Goal: Task Accomplishment & Management: Complete application form

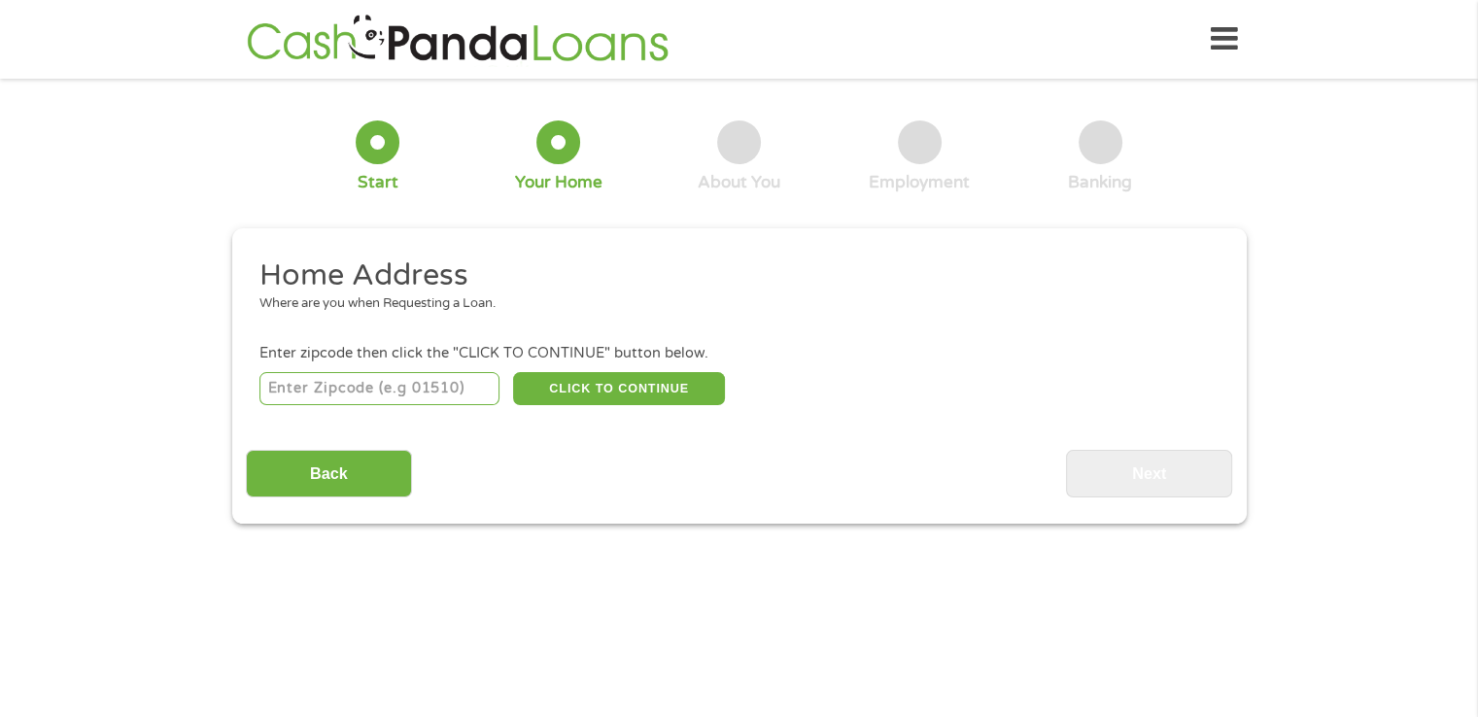
click at [291, 388] on input "number" at bounding box center [379, 388] width 240 height 33
type input "61088"
select select "[US_STATE]"
click at [657, 389] on button "CLICK TO CONTINUE" at bounding box center [619, 388] width 212 height 33
type input "61088"
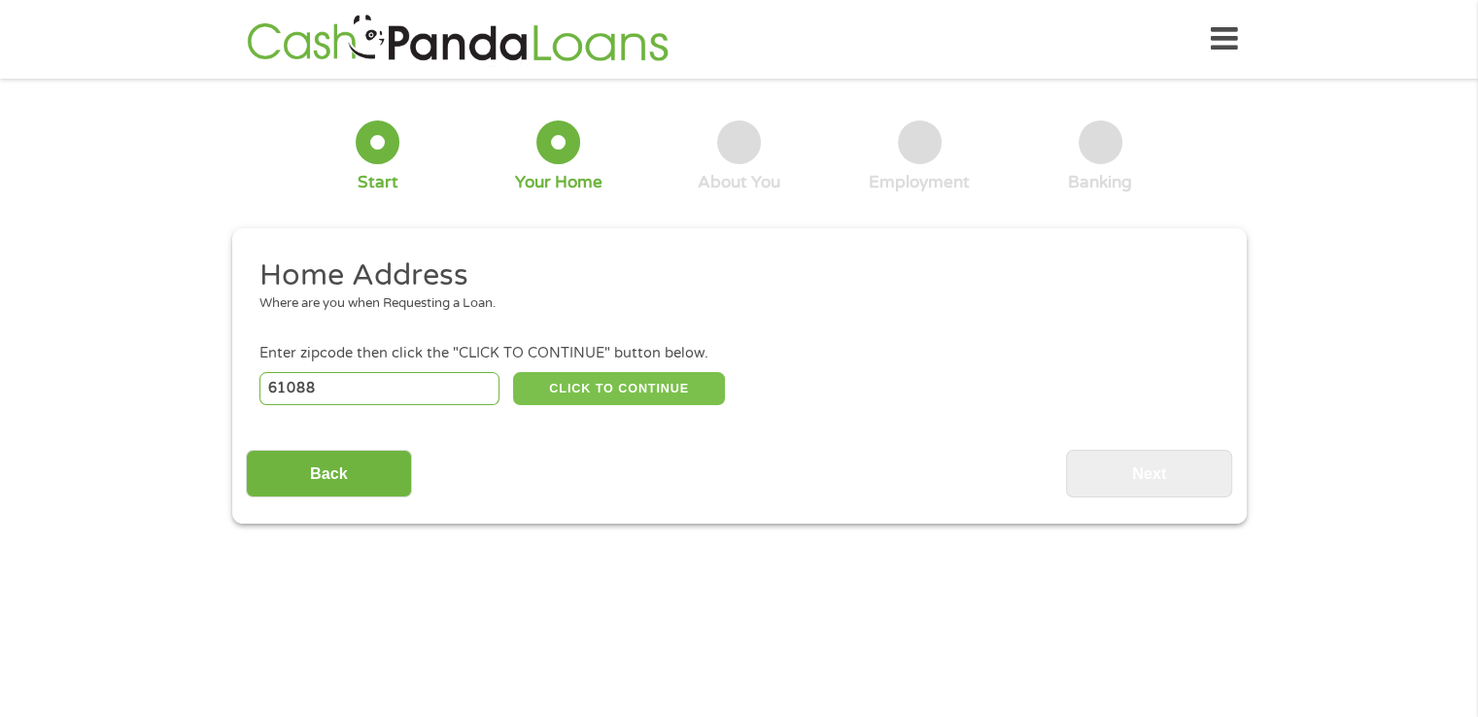
type input "Winnebago"
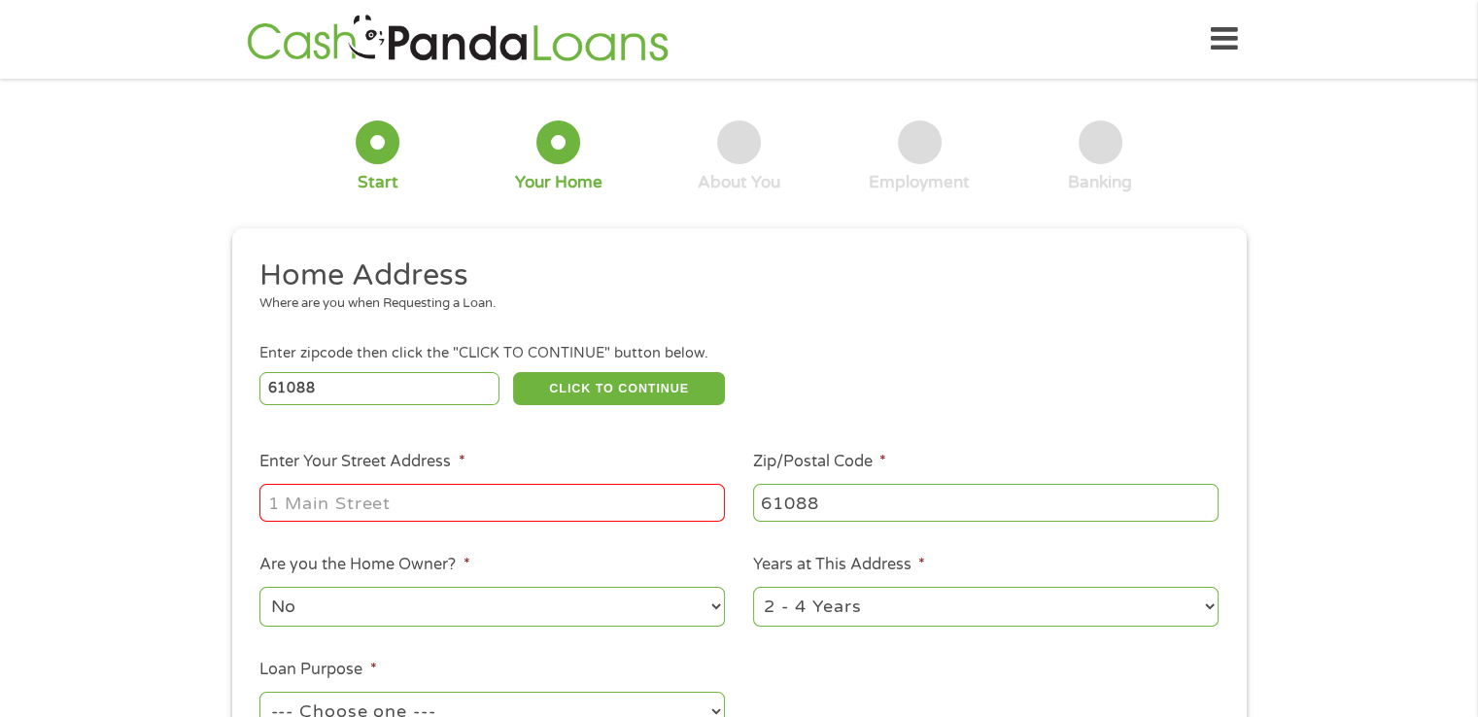
click at [548, 498] on input "Enter Your Street Address *" at bounding box center [491, 502] width 465 height 37
type input "[STREET_ADDRESS][PERSON_NAME]"
click at [469, 608] on select "No Yes" at bounding box center [491, 607] width 465 height 40
select select "yes"
click at [259, 589] on select "No Yes" at bounding box center [491, 607] width 465 height 40
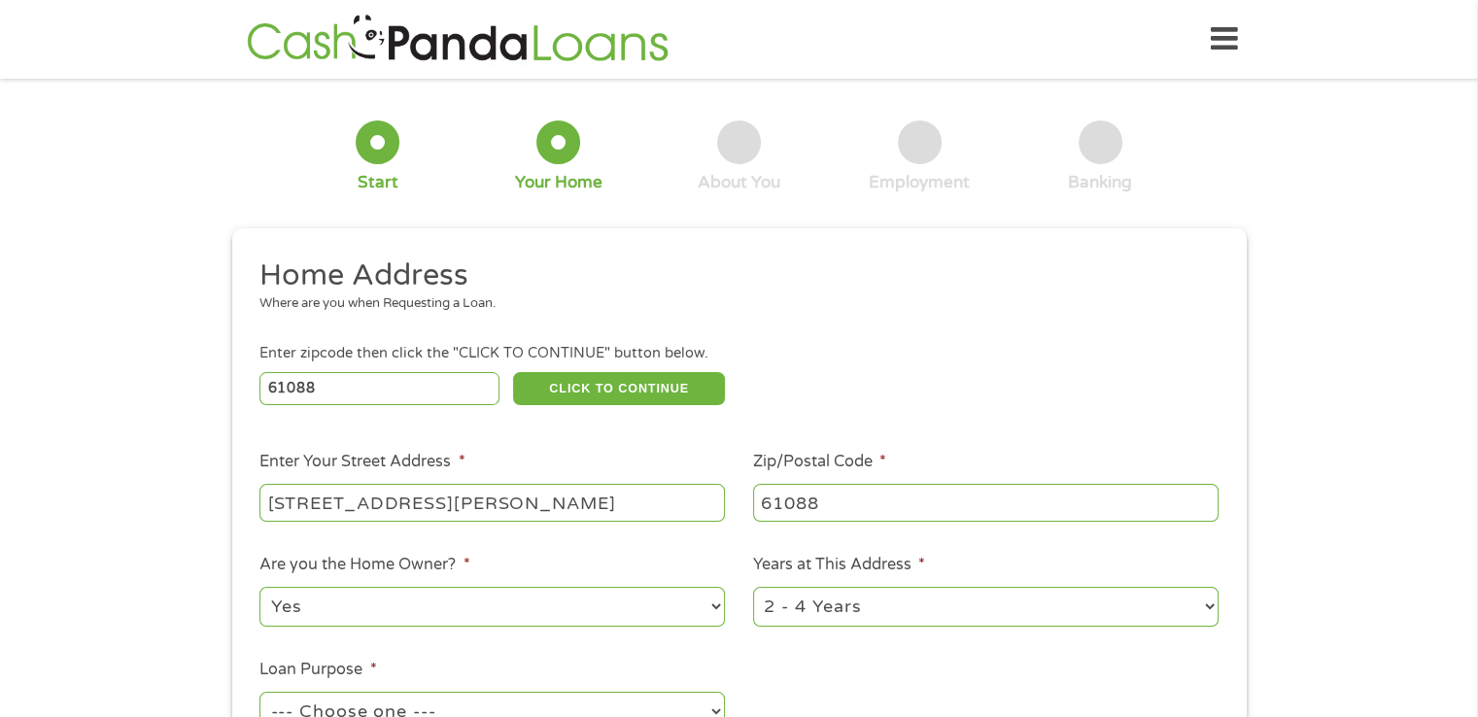
click at [967, 613] on select "1 Year or less 1 - 2 Years 2 - 4 Years Over 4 Years" at bounding box center [985, 607] width 465 height 40
click at [1103, 596] on select "1 Year or less 1 - 2 Years 2 - 4 Years Over 4 Years" at bounding box center [985, 607] width 465 height 40
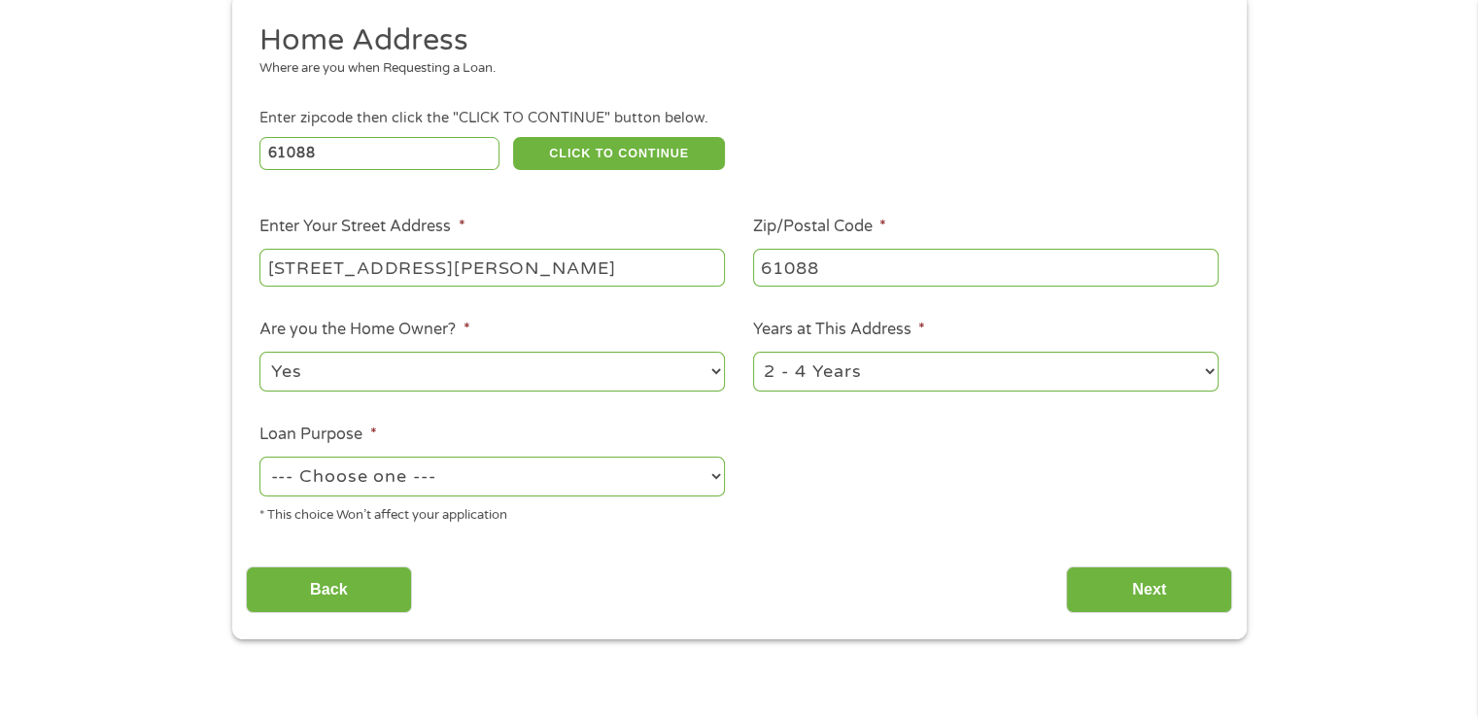
scroll to position [301, 0]
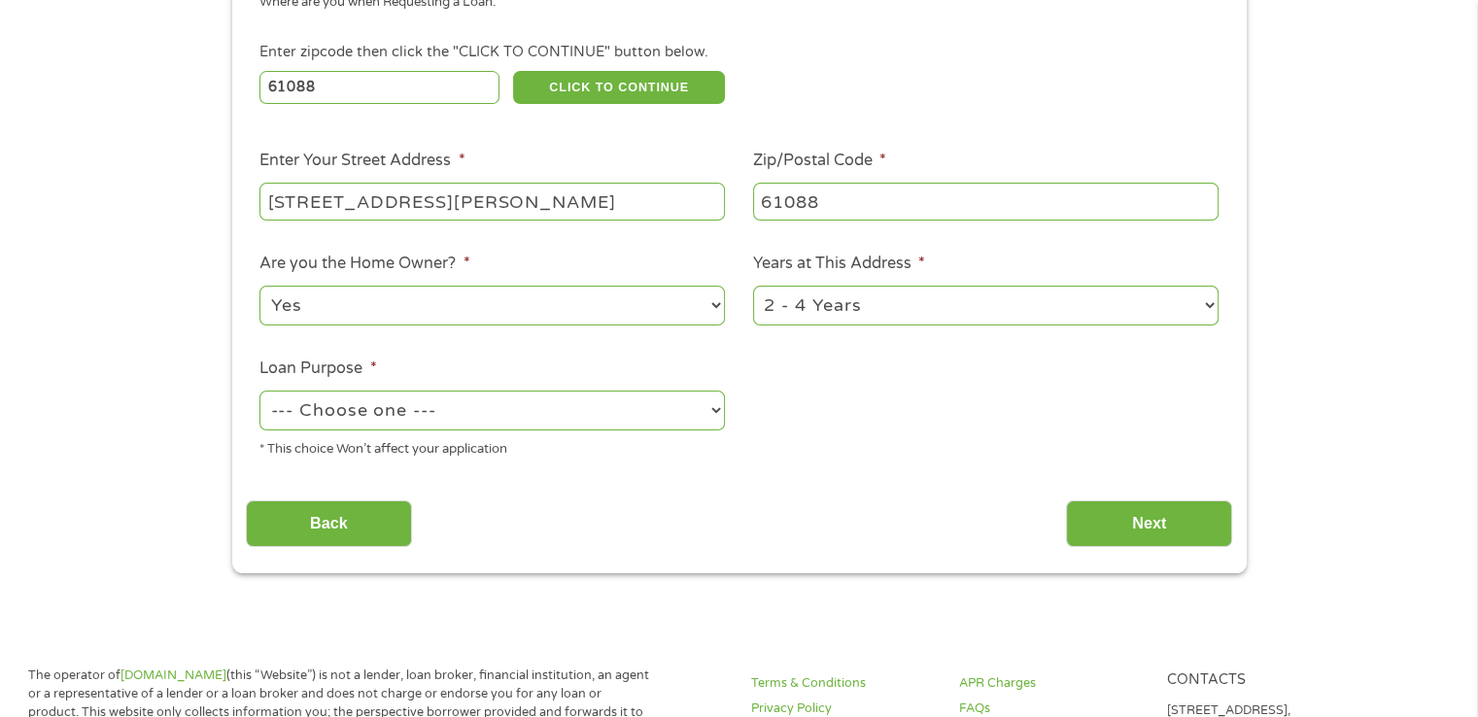
click at [1198, 310] on select "1 Year or less 1 - 2 Years 2 - 4 Years Over 4 Years" at bounding box center [985, 306] width 465 height 40
select select "60months"
click at [753, 288] on select "1 Year or less 1 - 2 Years 2 - 4 Years Over 4 Years" at bounding box center [985, 306] width 465 height 40
click at [404, 409] on select "--- Choose one --- Pay Bills Debt Consolidation Home Improvement Major Purchase…" at bounding box center [491, 411] width 465 height 40
select select "medicalexpenses"
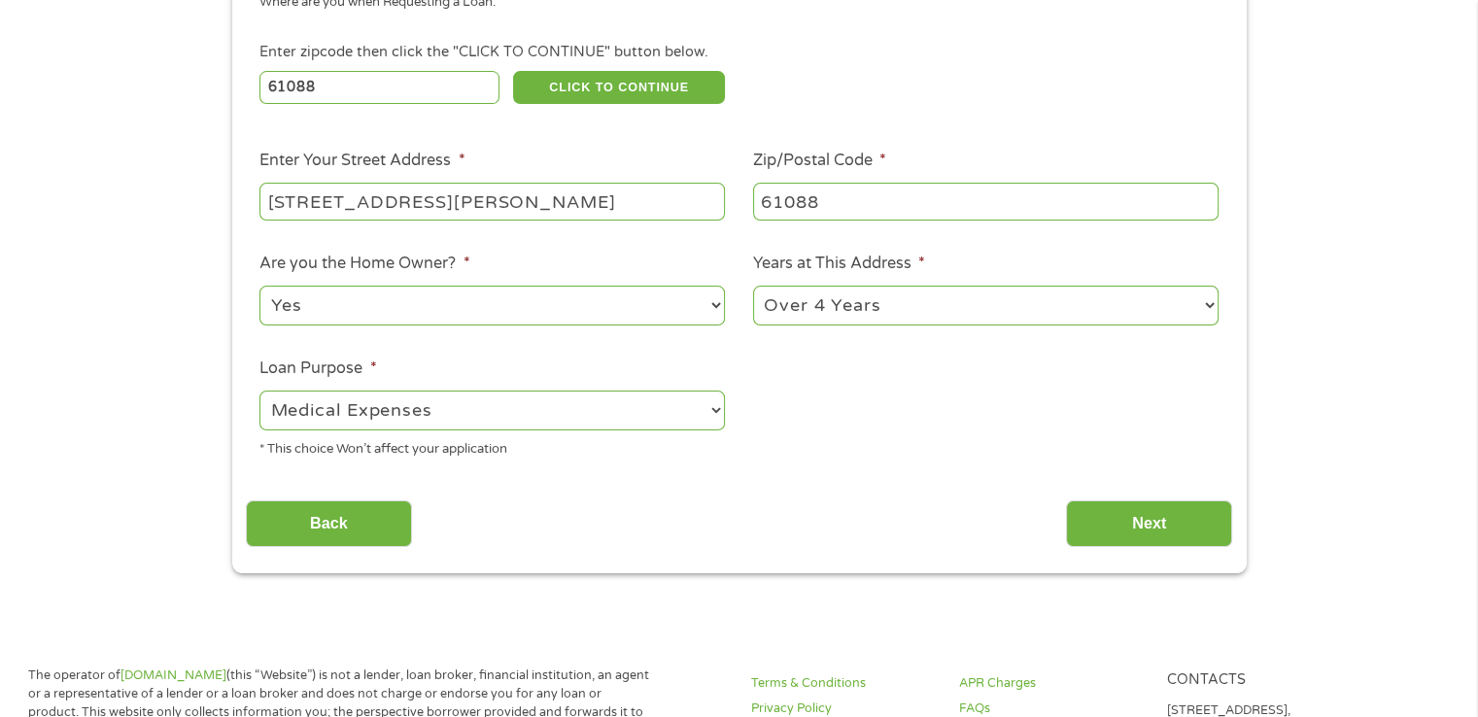
click at [259, 393] on select "--- Choose one --- Pay Bills Debt Consolidation Home Improvement Major Purchase…" at bounding box center [491, 411] width 465 height 40
click at [1160, 532] on input "Next" at bounding box center [1149, 524] width 166 height 48
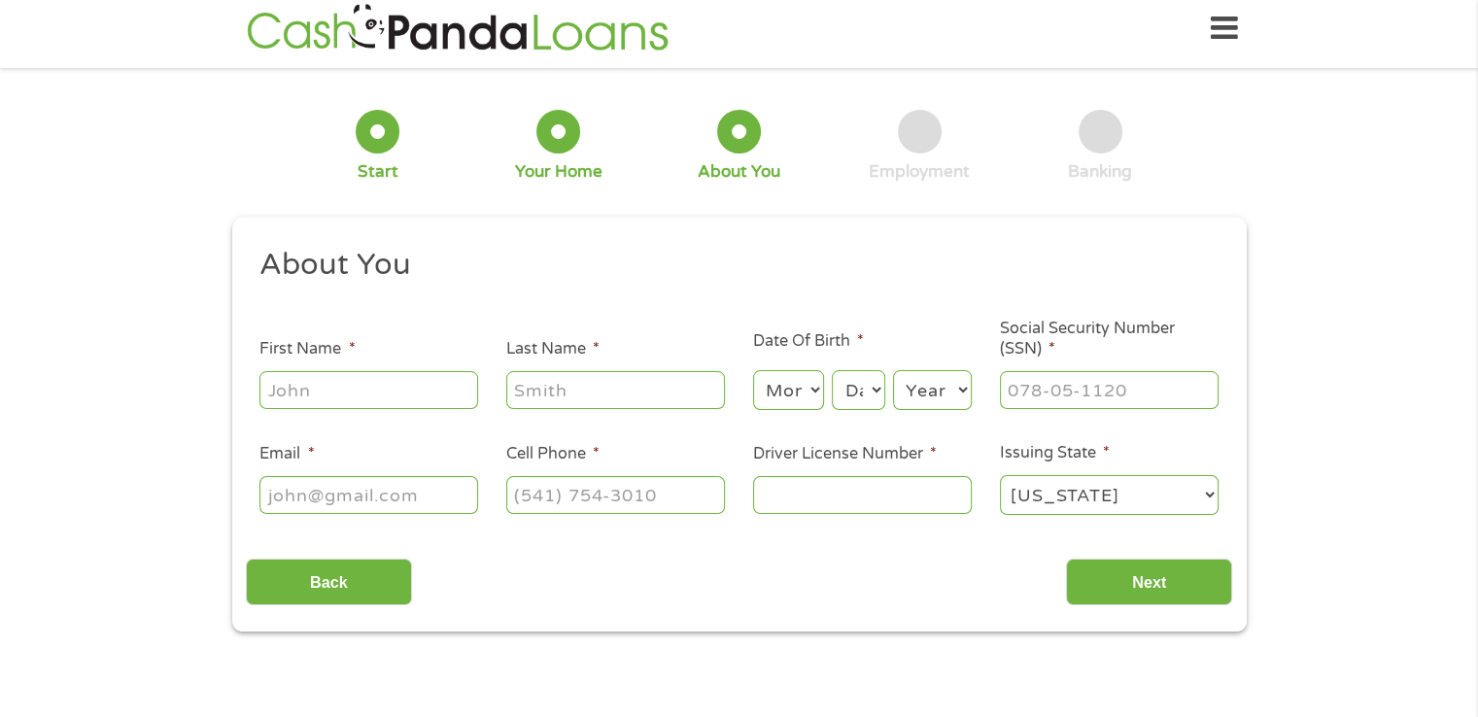
scroll to position [0, 0]
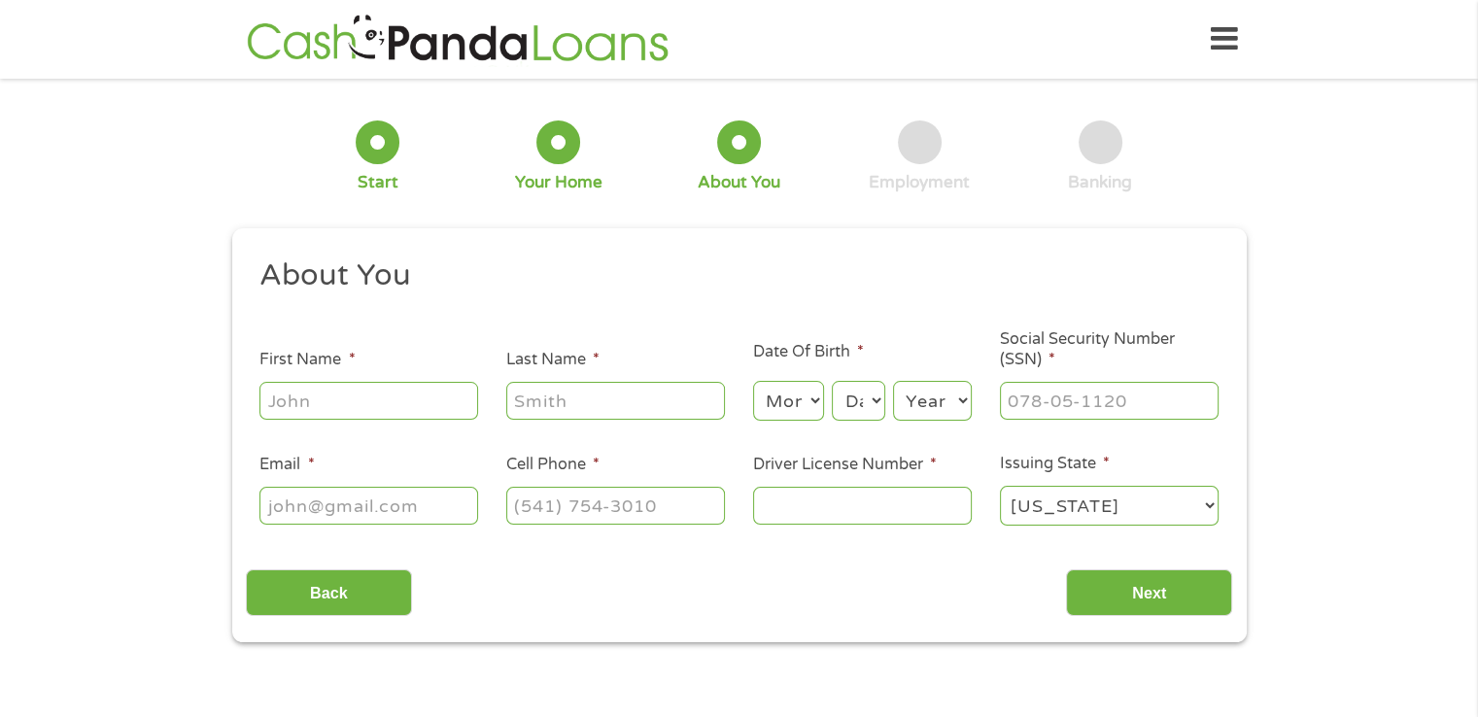
click at [375, 403] on input "First Name *" at bounding box center [368, 400] width 219 height 37
type input "[PERSON_NAME]"
type input "Weavel"
type input "[PERSON_NAME][EMAIL_ADDRESS][DOMAIN_NAME]"
type input "[PHONE_NUMBER]"
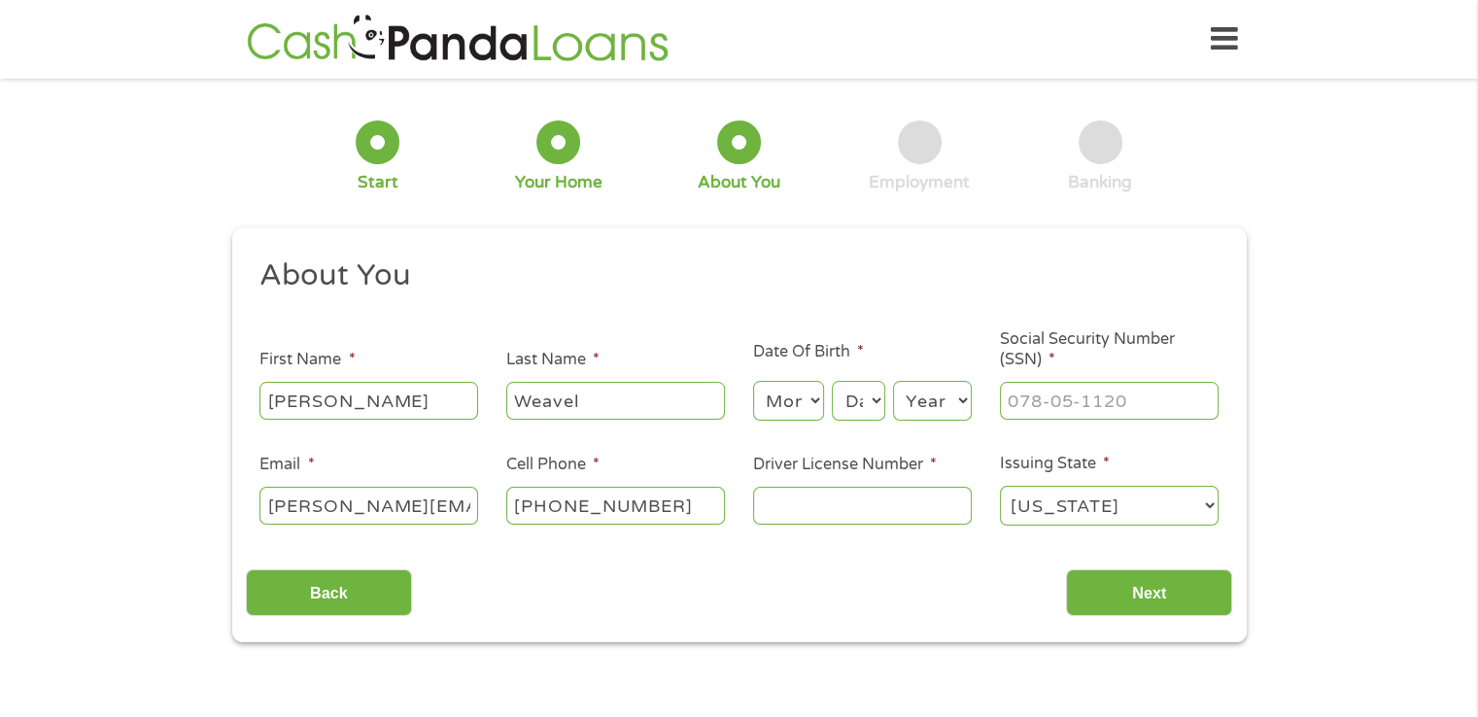
click at [807, 405] on select "Month 1 2 3 4 5 6 7 8 9 10 11 12" at bounding box center [788, 401] width 71 height 40
select select "8"
click at [753, 382] on select "Month 1 2 3 4 5 6 7 8 9 10 11 12" at bounding box center [788, 401] width 71 height 40
click at [859, 392] on select "Day 1 2 3 4 5 6 7 8 9 10 11 12 13 14 15 16 17 18 19 20 21 22 23 24 25 26 27 28 …" at bounding box center [858, 401] width 52 height 40
select select "19"
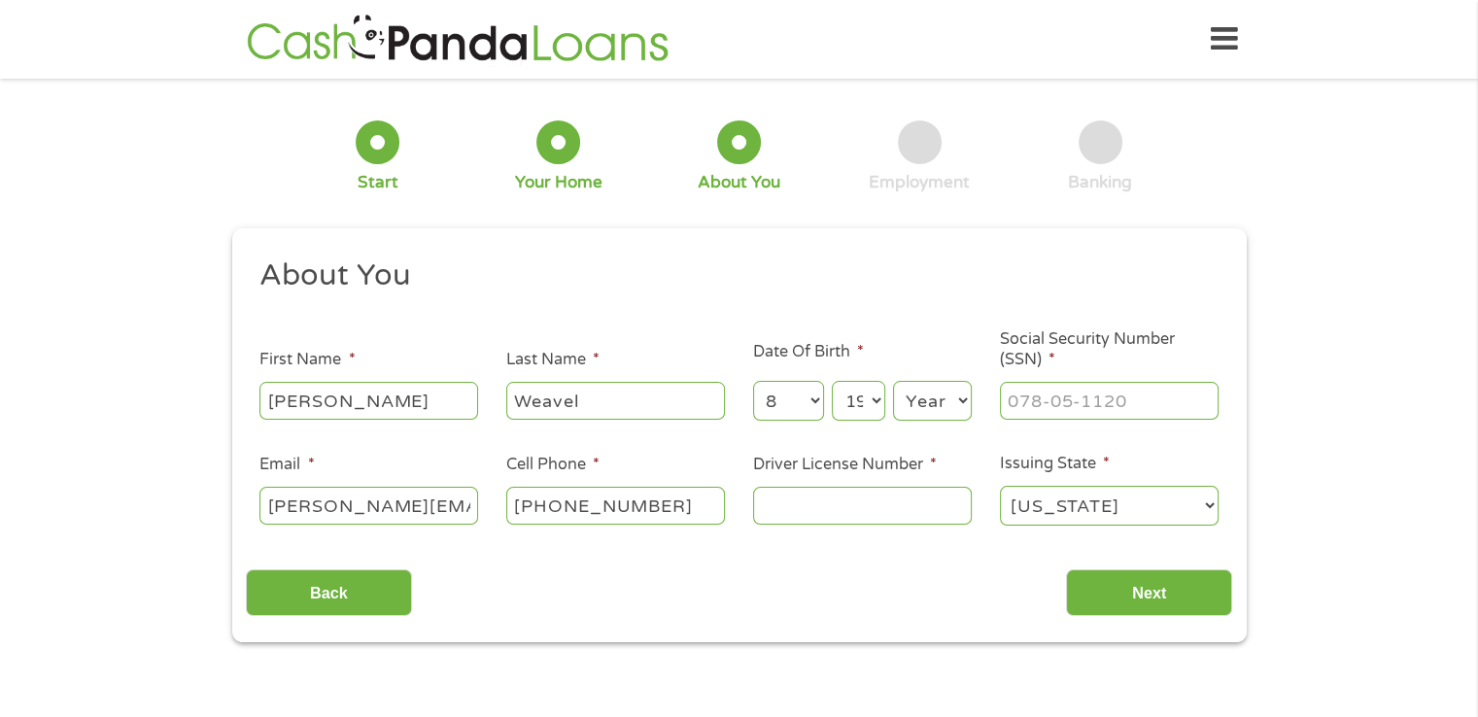
click at [832, 382] on select "Day 1 2 3 4 5 6 7 8 9 10 11 12 13 14 15 16 17 18 19 20 21 22 23 24 25 26 27 28 …" at bounding box center [858, 401] width 52 height 40
click at [933, 395] on select "Year [DATE] 2006 2005 2004 2003 2002 2001 2000 1999 1998 1997 1996 1995 1994 19…" at bounding box center [932, 401] width 79 height 40
select select "1969"
click at [893, 382] on select "Year [DATE] 2006 2005 2004 2003 2002 2001 2000 1999 1998 1997 1996 1995 1994 19…" at bounding box center [932, 401] width 79 height 40
click at [1065, 409] on input "___-__-____" at bounding box center [1109, 400] width 219 height 37
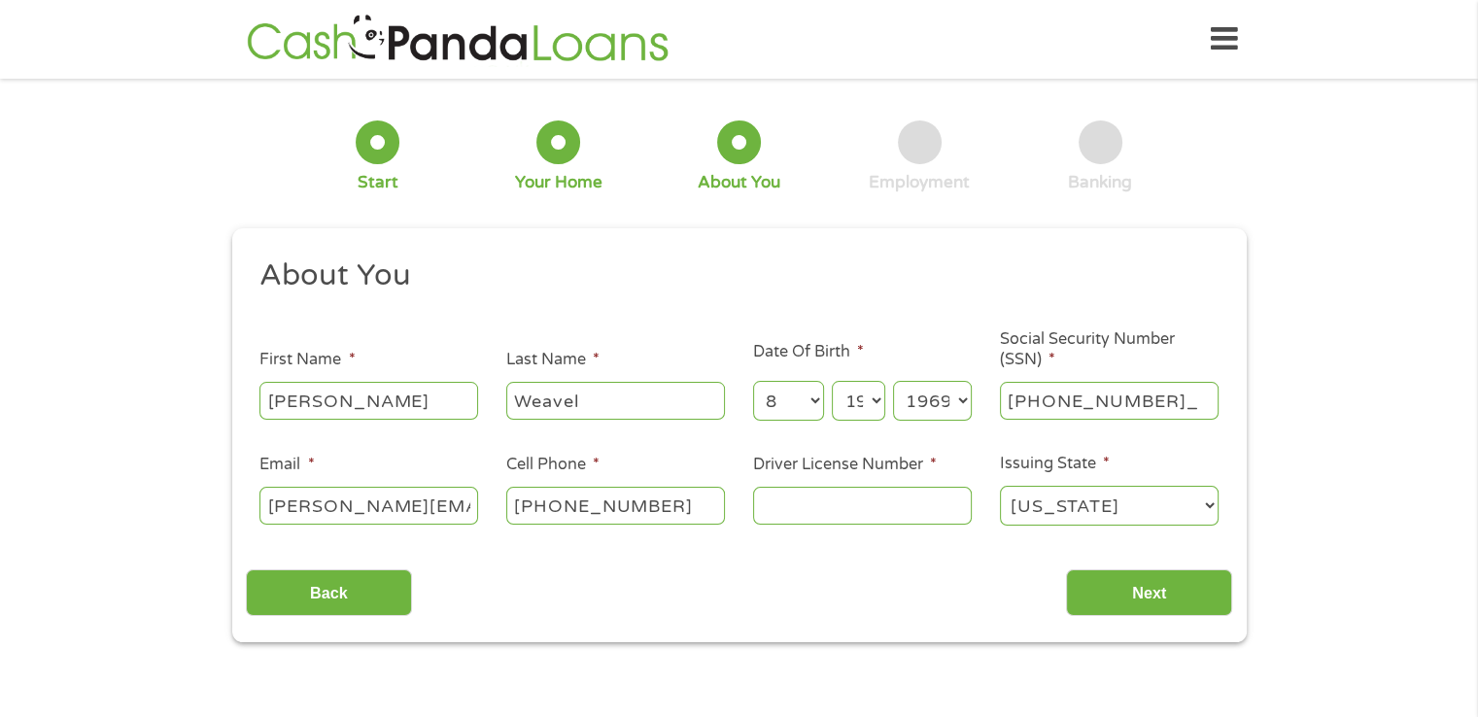
type input "322-76-2853"
click at [762, 511] on input "Driver License Number *" at bounding box center [862, 505] width 219 height 37
type input "W14007569236"
click at [1095, 597] on input "Next" at bounding box center [1149, 593] width 166 height 48
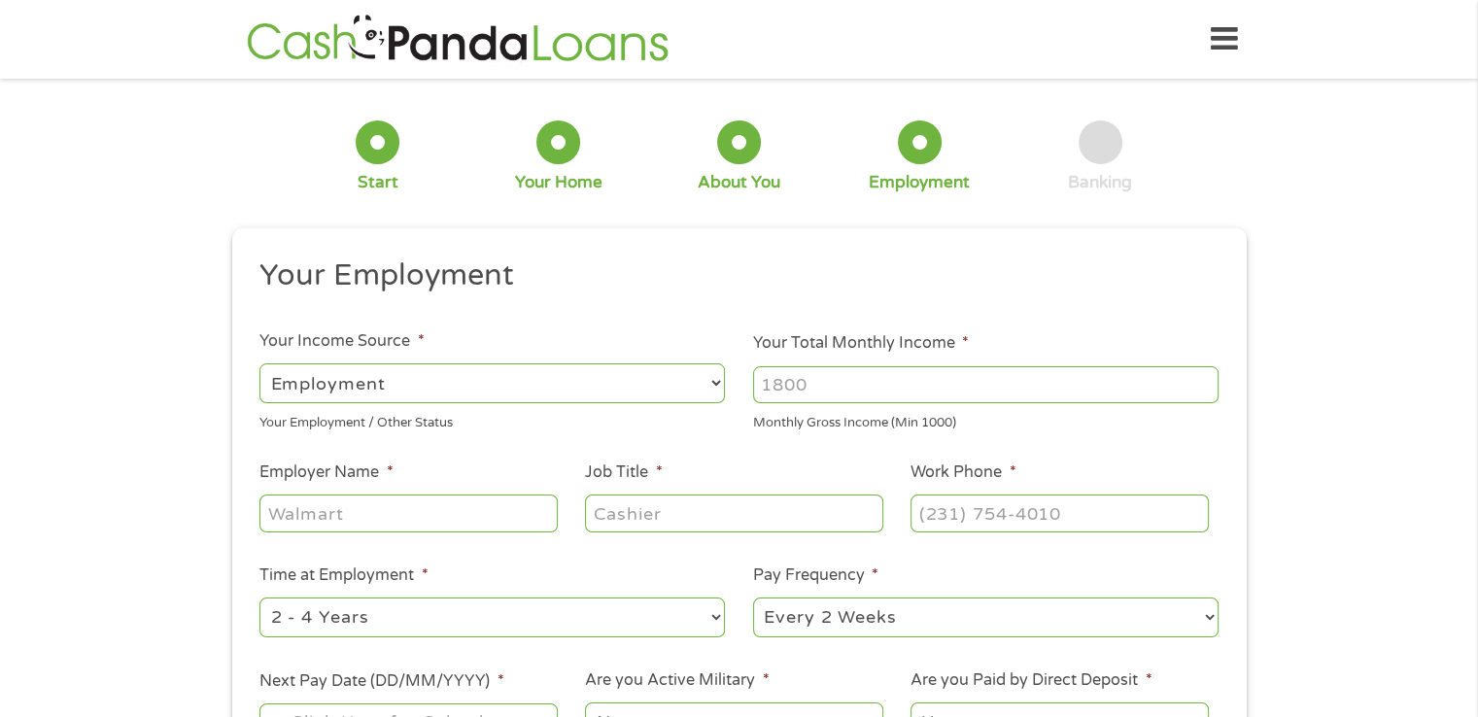
scroll to position [8, 8]
click at [669, 389] on select "--- Choose one --- Employment [DEMOGRAPHIC_DATA] Benefits" at bounding box center [491, 383] width 465 height 40
click at [259, 363] on select "--- Choose one --- Employment [DEMOGRAPHIC_DATA] Benefits" at bounding box center [491, 383] width 465 height 40
click at [865, 390] on input "Your Total Monthly Income *" at bounding box center [985, 384] width 465 height 37
type input "7000"
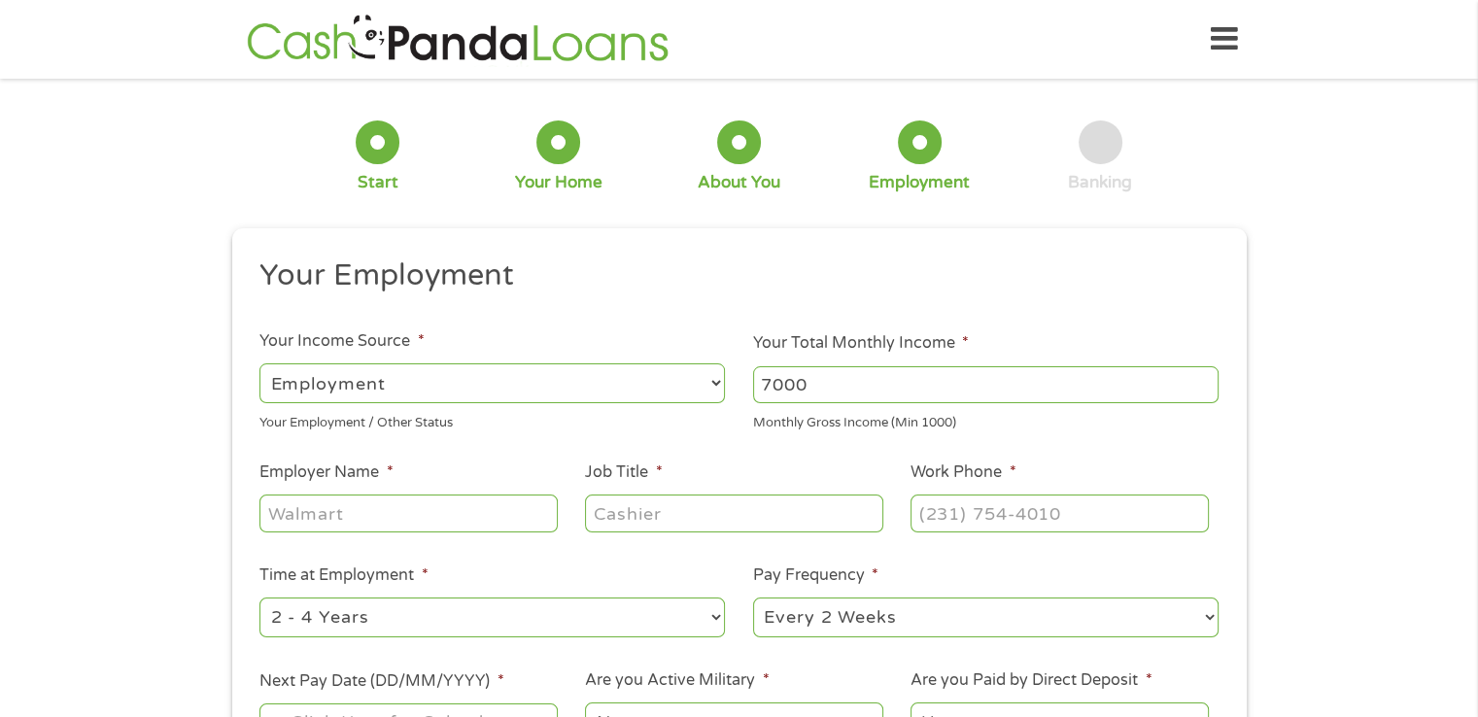
click at [488, 511] on input "Employer Name *" at bounding box center [407, 513] width 297 height 37
type input "Perfect Crust Pizza Liners"
click at [615, 520] on input "Job Title *" at bounding box center [733, 513] width 297 height 37
type input "Midwest Regional Sales Manager"
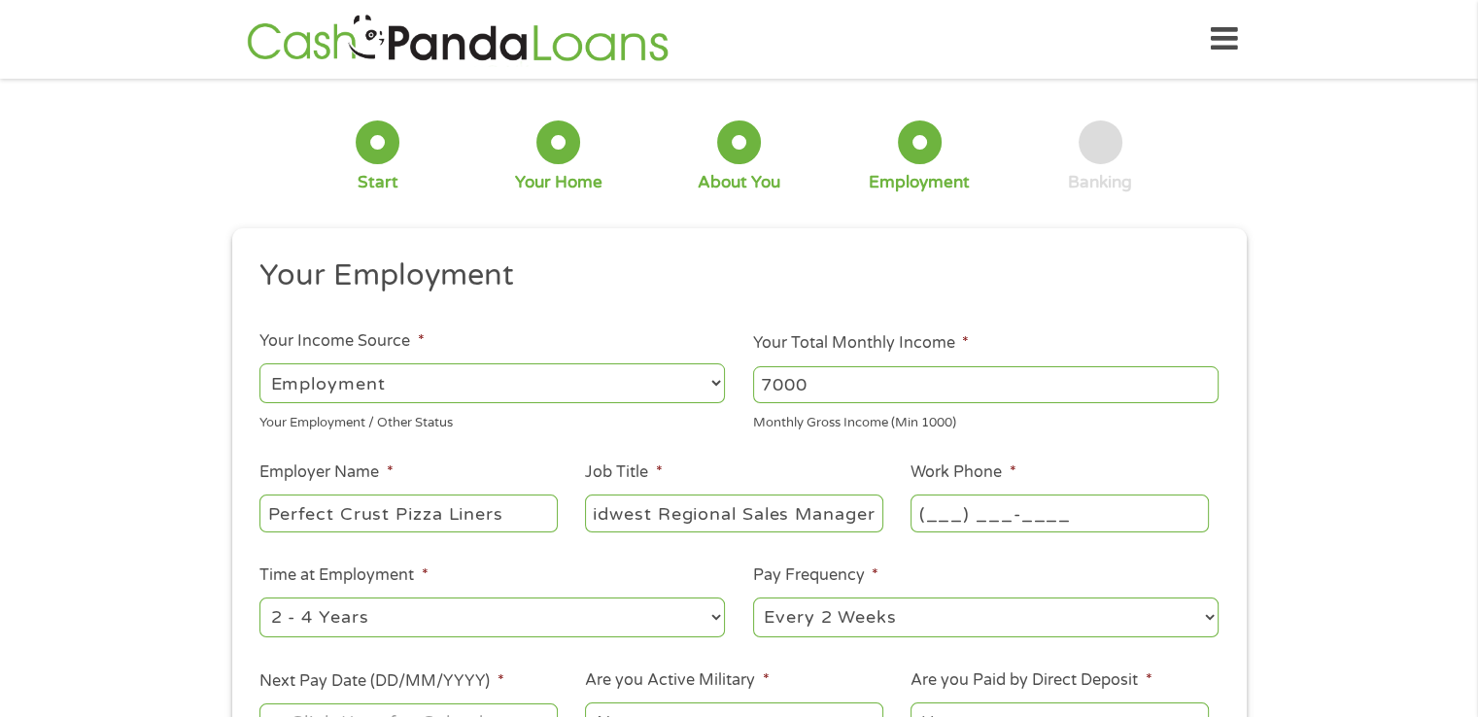
click at [934, 513] on input "(___) ___-____" at bounding box center [1059, 513] width 297 height 37
type input "[PHONE_NUMBER]"
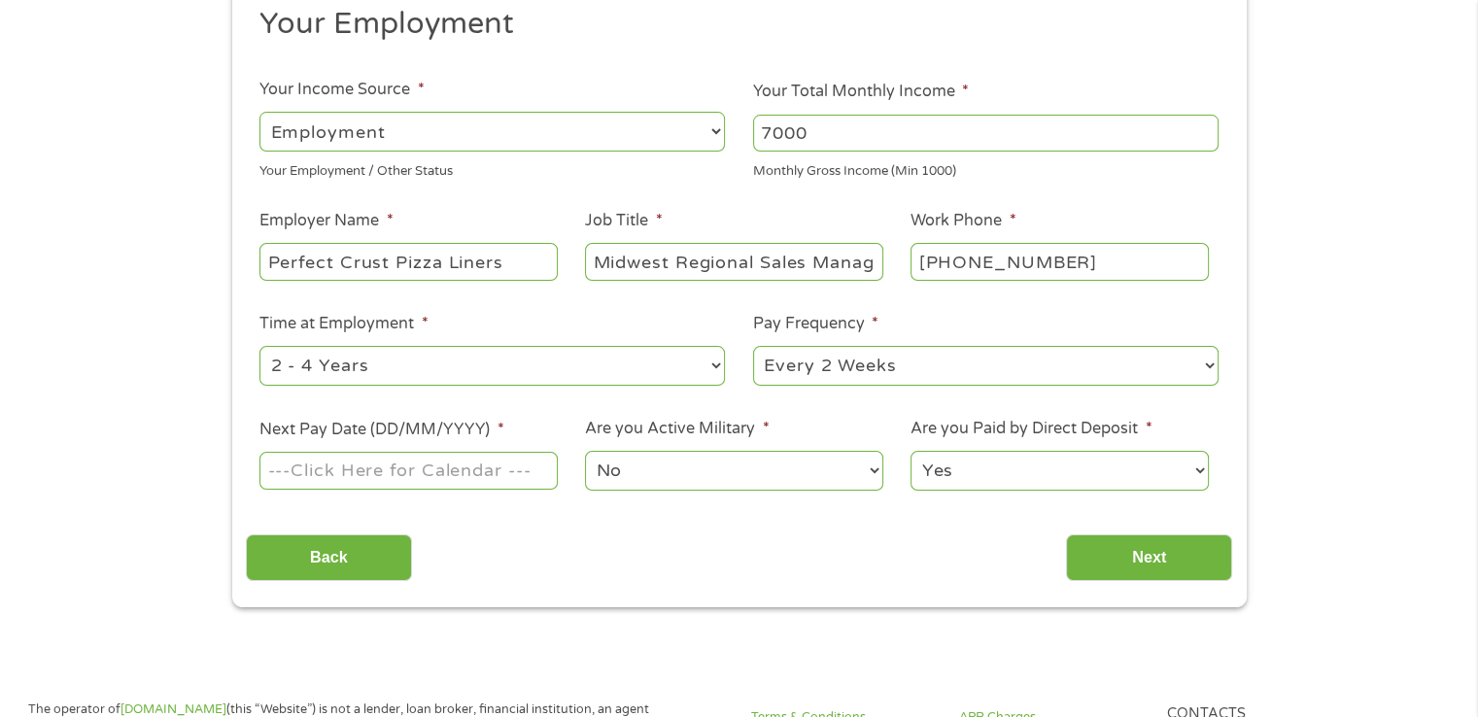
scroll to position [286, 0]
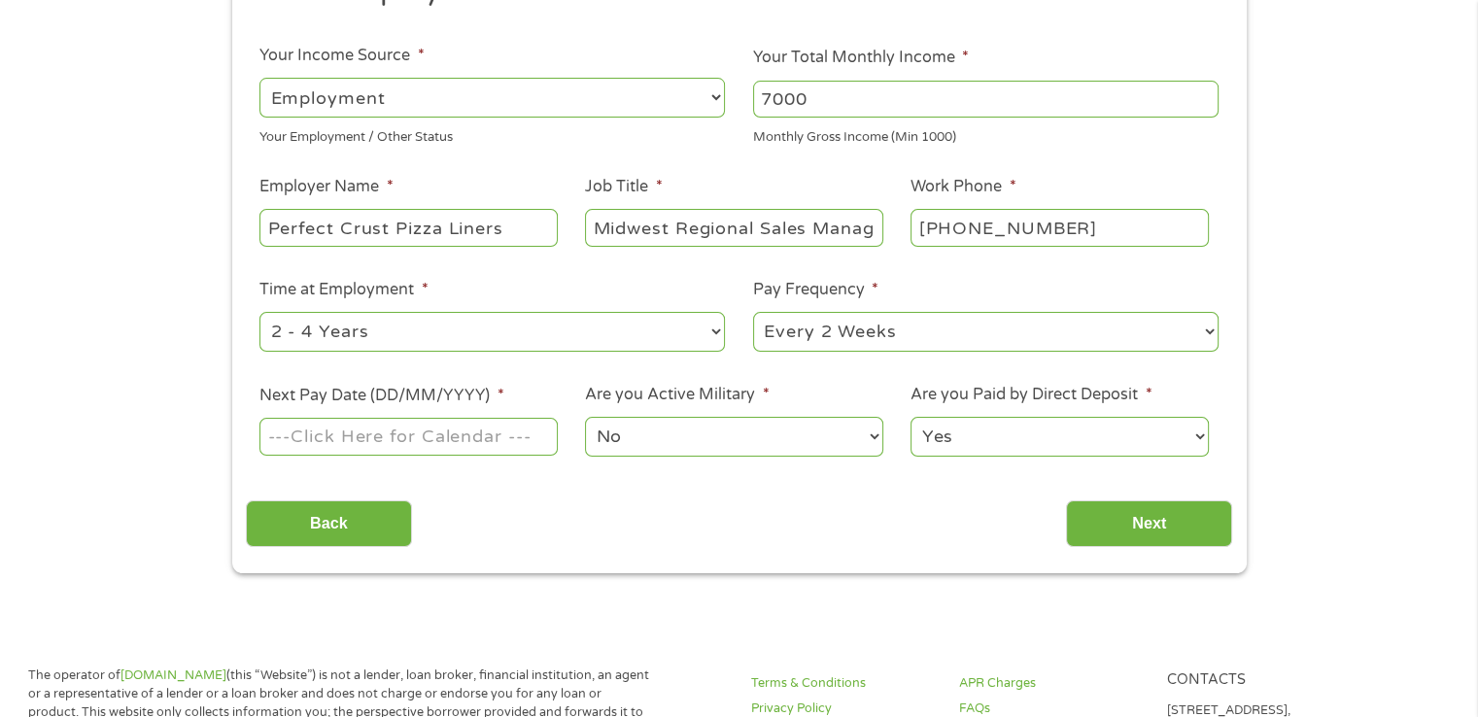
click at [507, 438] on input "Next Pay Date (DD/MM/YYYY) *" at bounding box center [407, 436] width 297 height 37
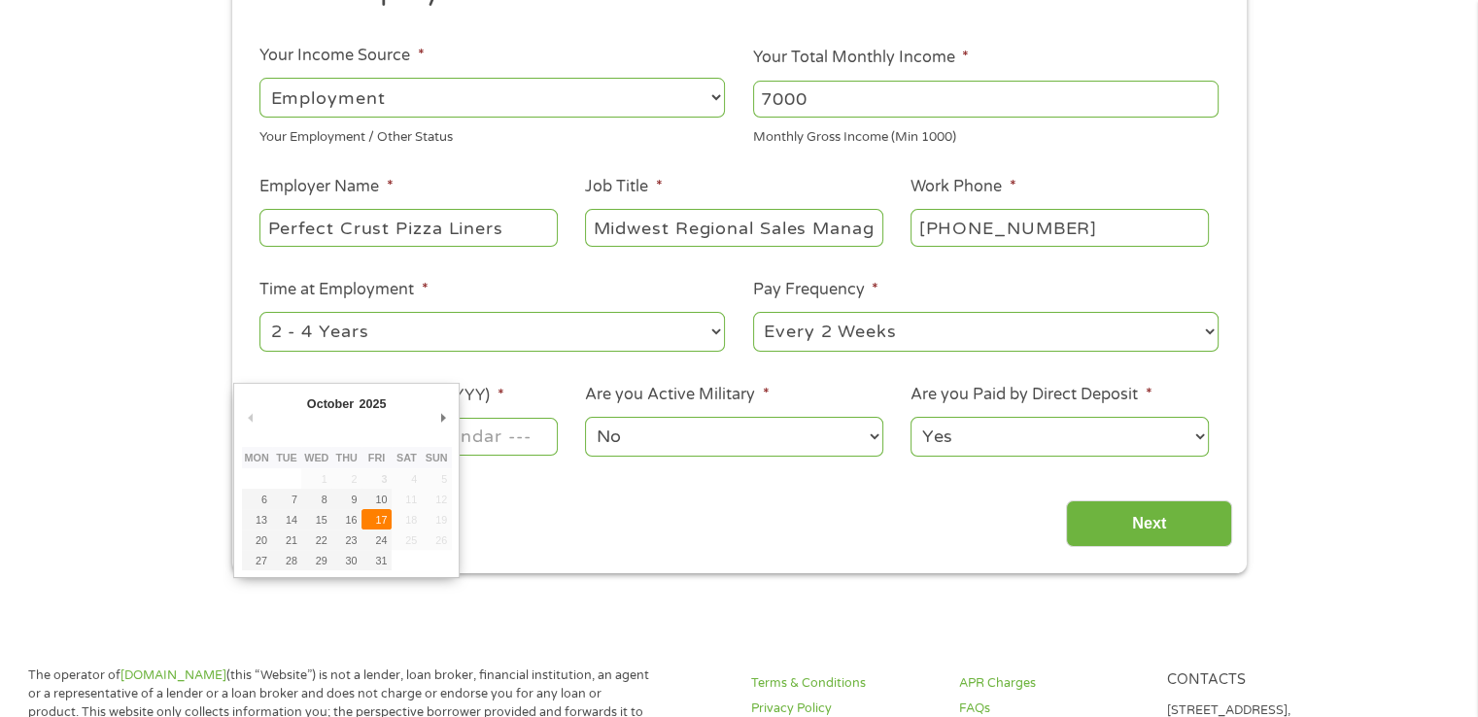
type input "[DATE]"
drag, startPoint x: 380, startPoint y: 522, endPoint x: 520, endPoint y: 499, distance: 141.9
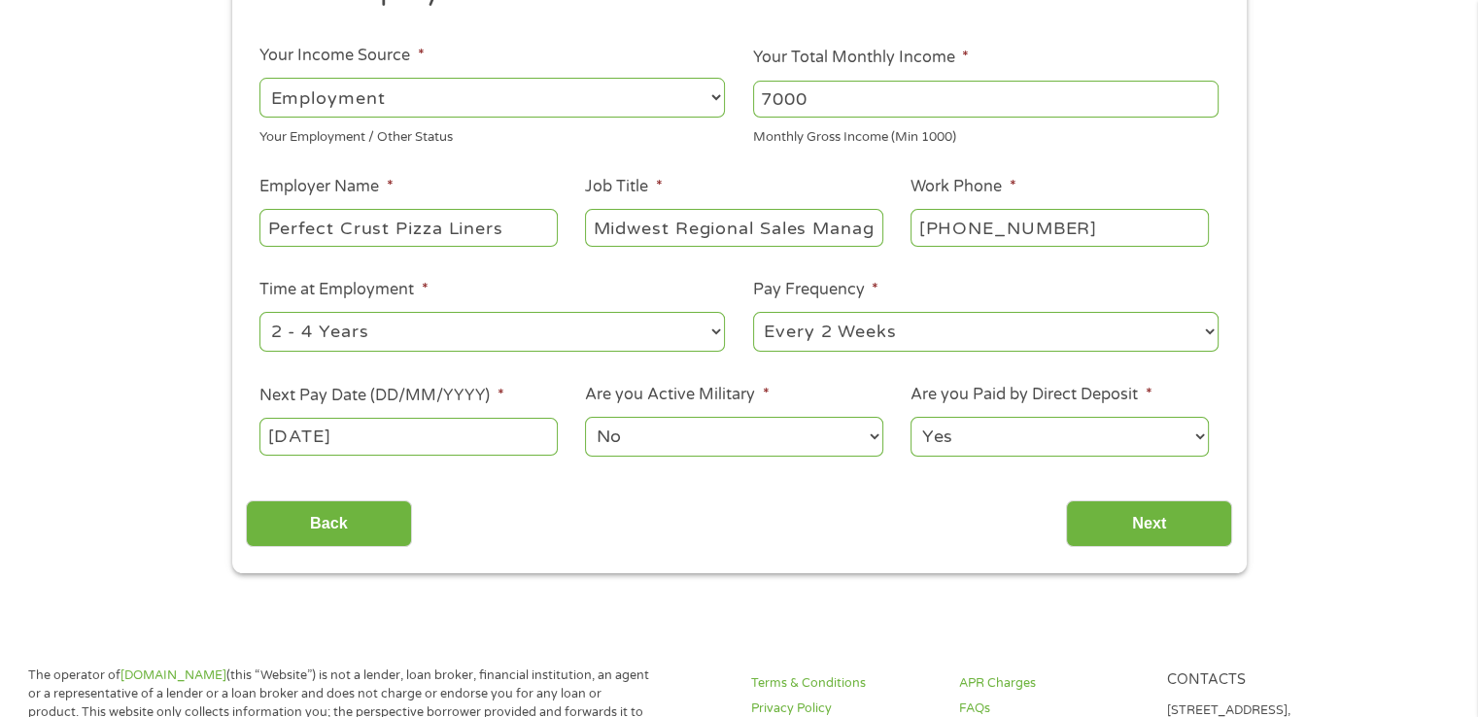
click at [1010, 439] on select "Yes No" at bounding box center [1059, 437] width 297 height 40
click at [1135, 530] on input "Next" at bounding box center [1149, 524] width 166 height 48
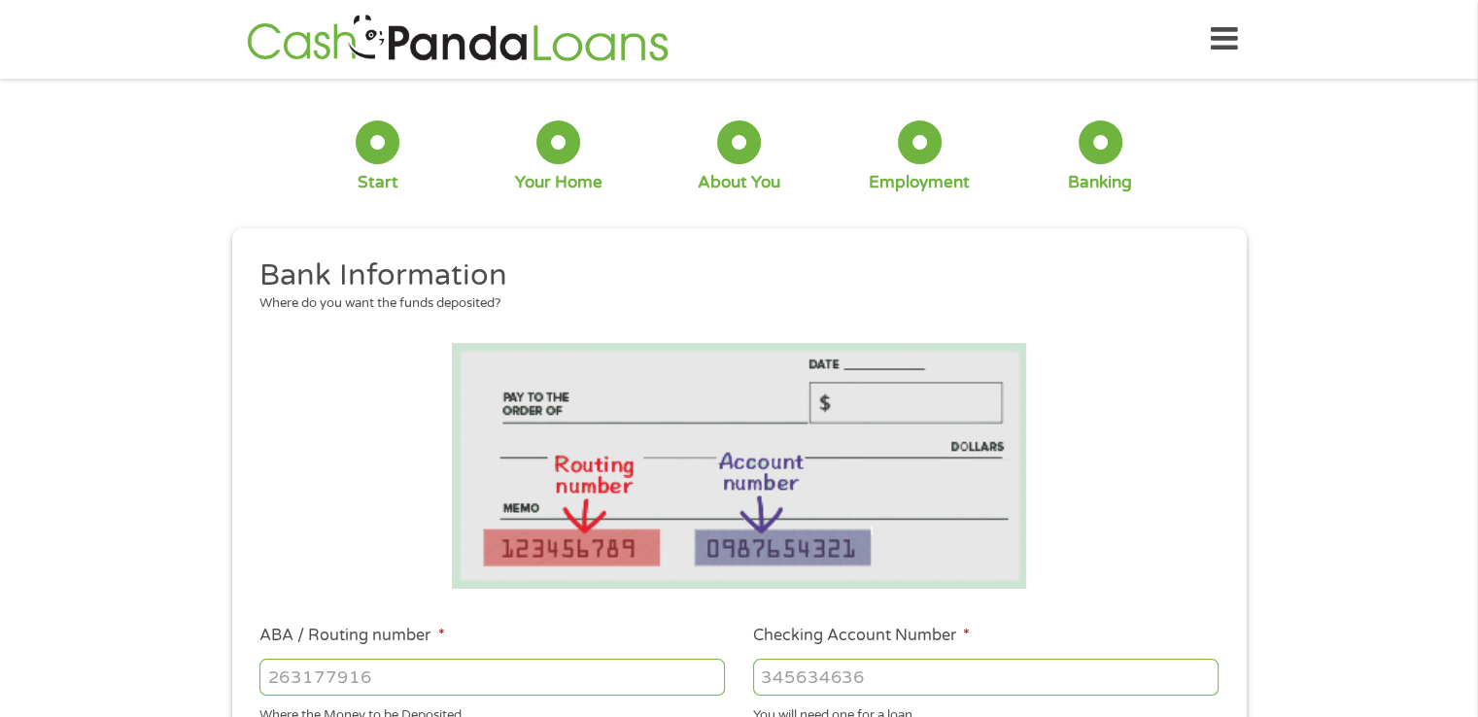
scroll to position [309, 0]
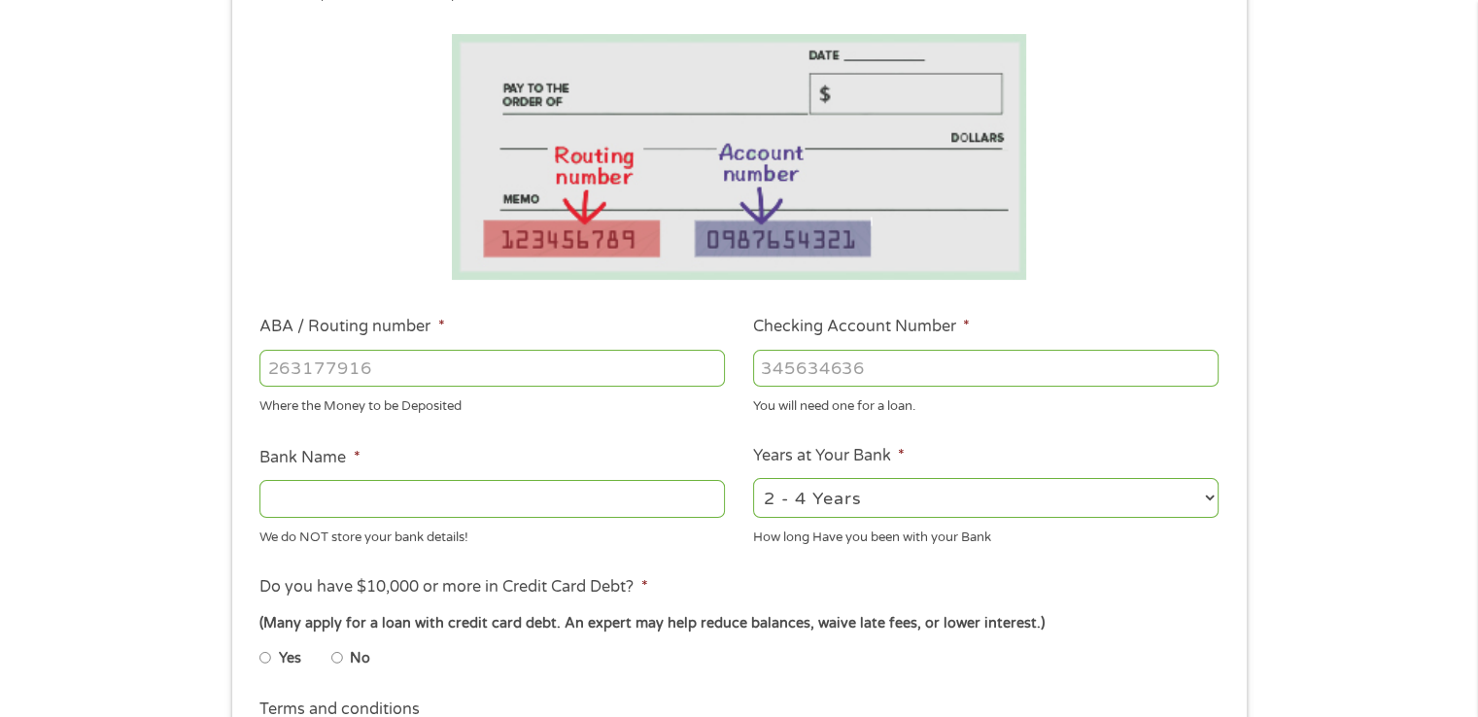
click at [377, 371] on input "ABA / Routing number *" at bounding box center [491, 368] width 465 height 37
type input "075900973"
type input "FIRST NATL BK TR CO"
type input "075900973"
click at [808, 372] on input "Checking Account Number *" at bounding box center [985, 368] width 465 height 37
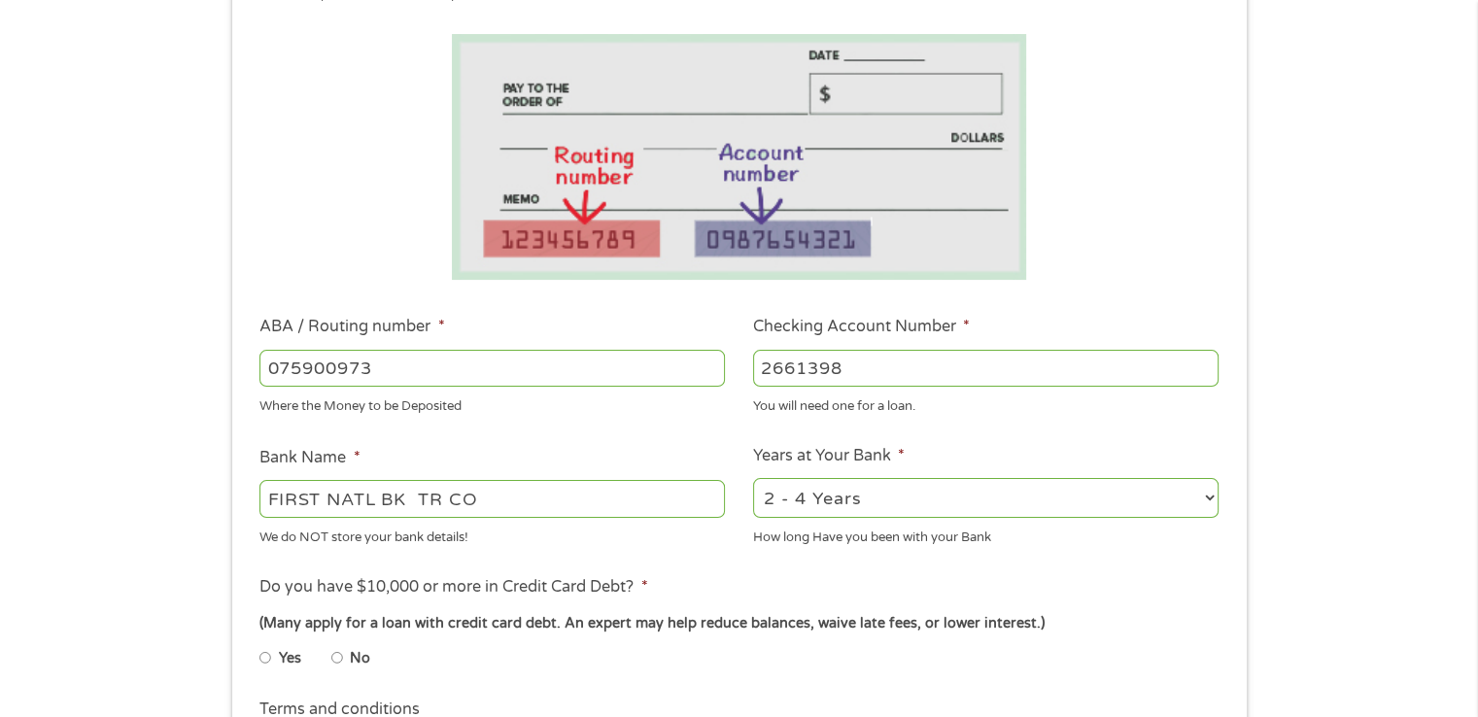
type input "2661398"
click at [949, 496] on select "2 - 4 Years 6 - 12 Months 1 - 2 Years Over 4 Years" at bounding box center [985, 498] width 465 height 40
select select "60months"
click at [753, 478] on select "2 - 4 Years 6 - 12 Months 1 - 2 Years Over 4 Years" at bounding box center [985, 498] width 465 height 40
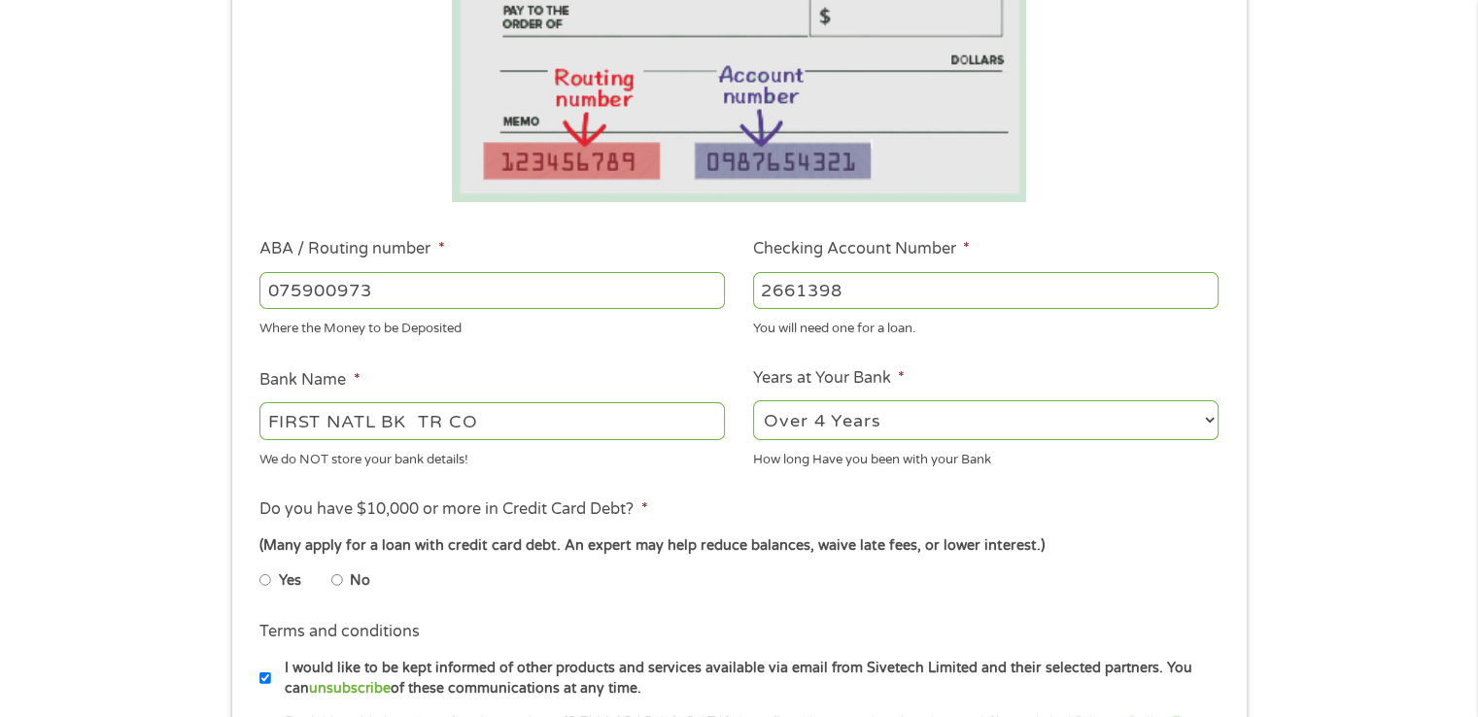
scroll to position [539, 0]
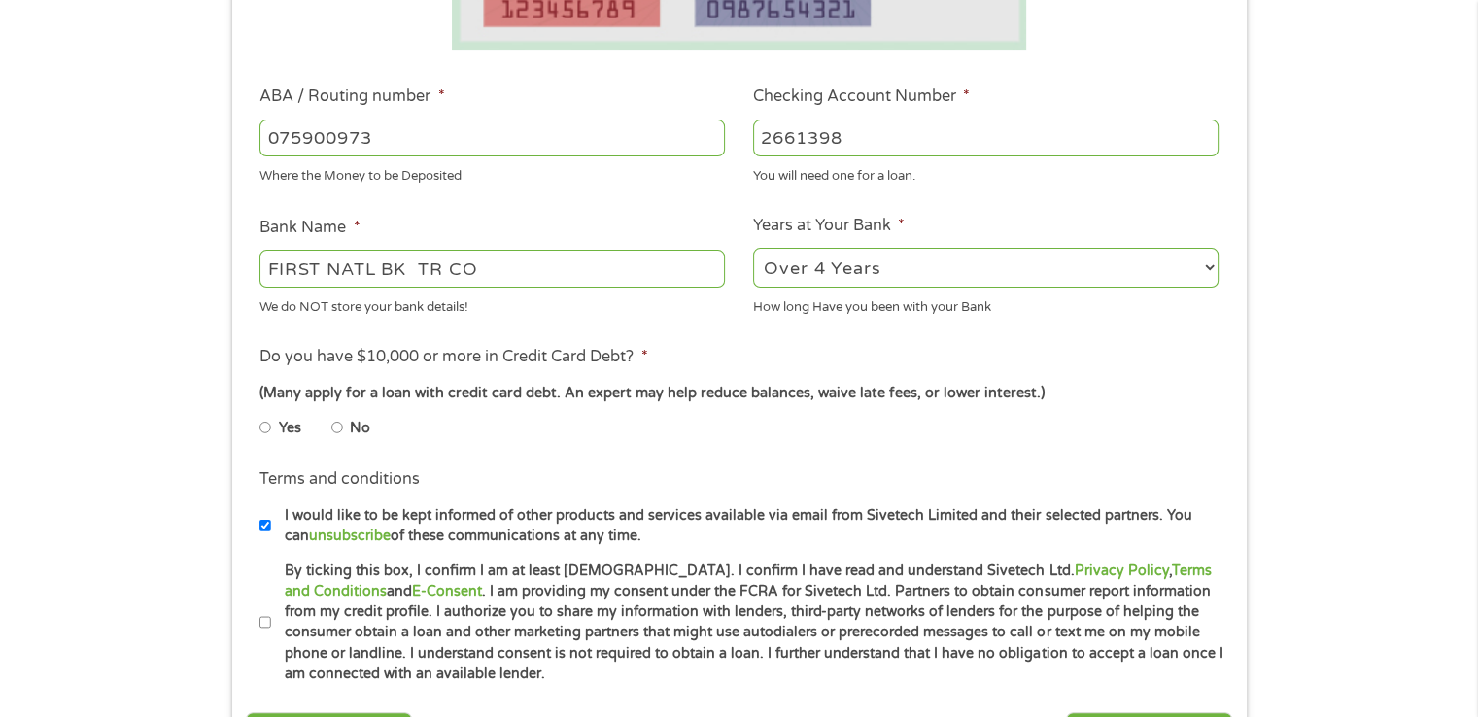
click at [272, 425] on li "Yes" at bounding box center [295, 428] width 72 height 38
click at [264, 427] on input "Yes" at bounding box center [265, 427] width 12 height 31
radio input "true"
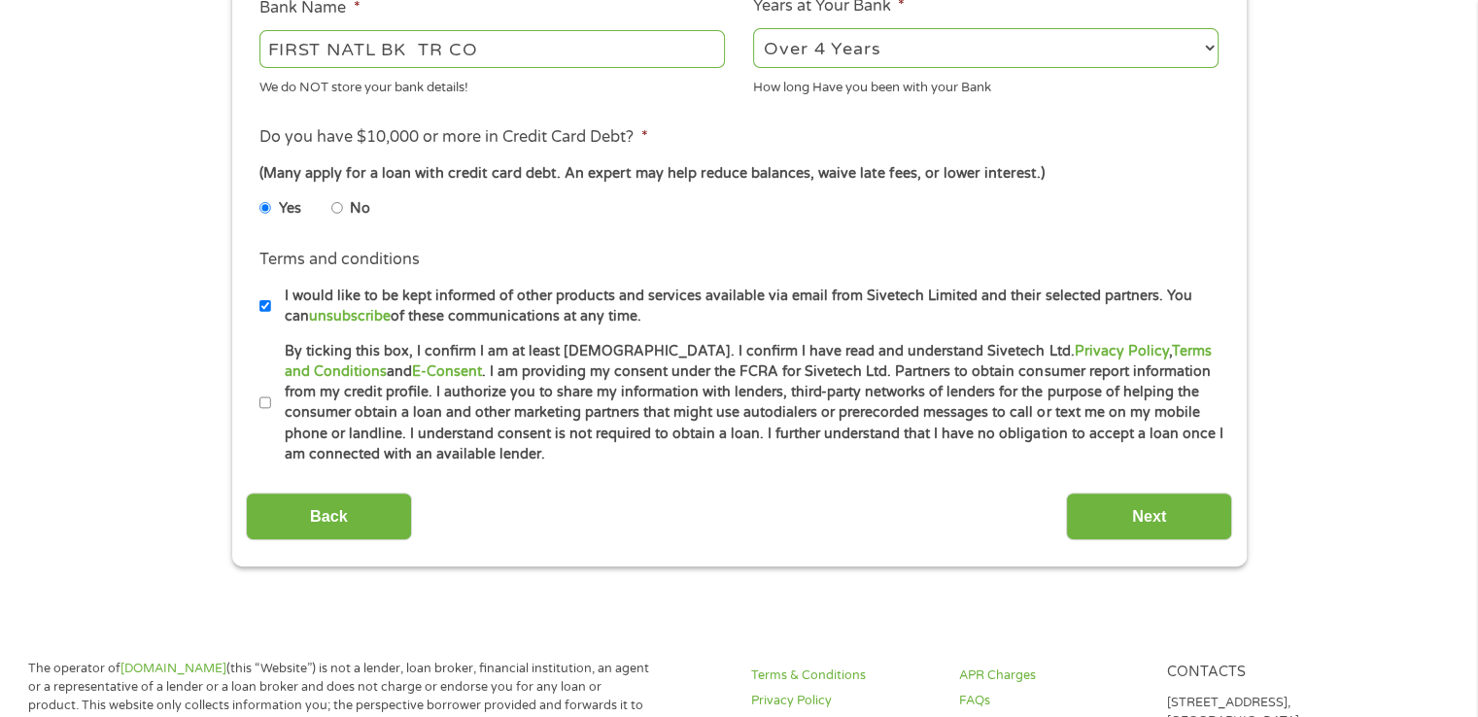
scroll to position [778, 0]
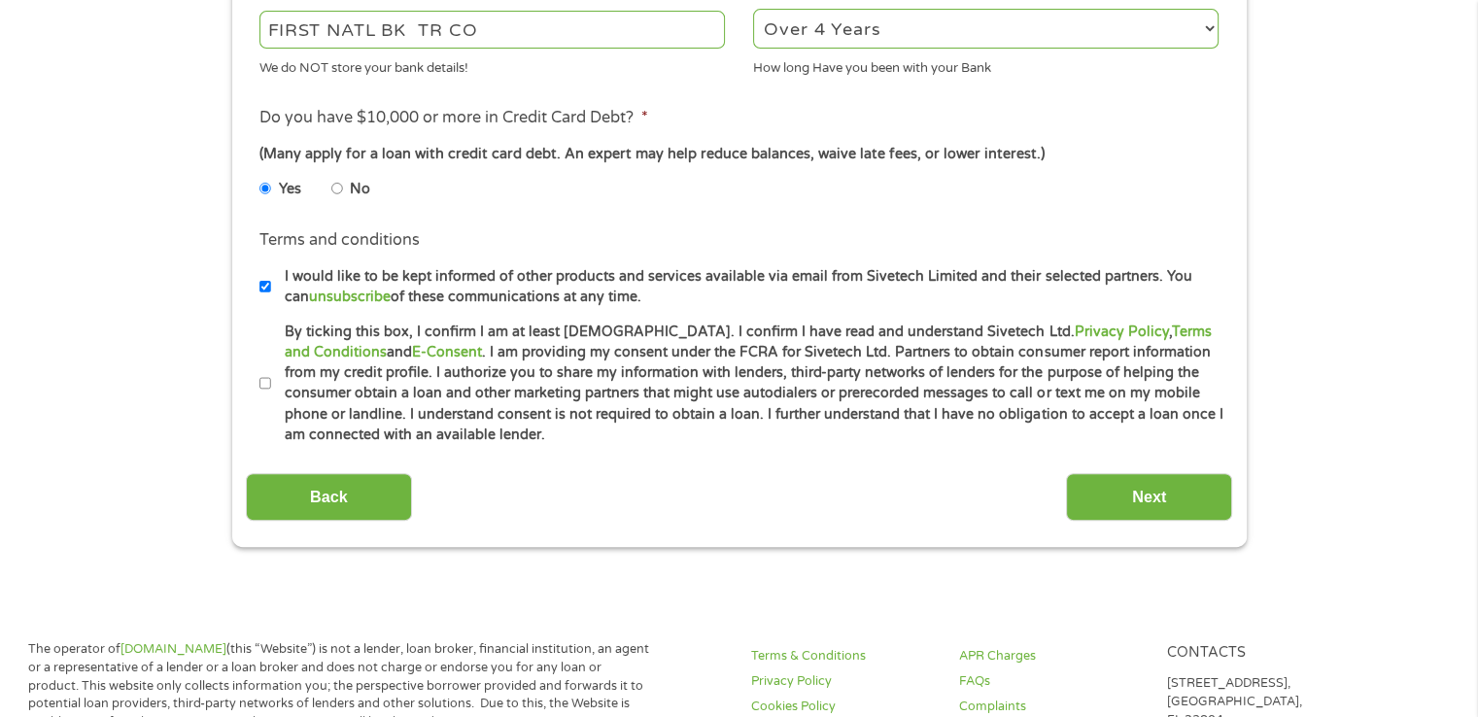
click at [266, 386] on input "By ticking this box, I confirm I am at least [DEMOGRAPHIC_DATA]. I confirm I ha…" at bounding box center [265, 383] width 12 height 31
checkbox input "true"
click at [1127, 499] on input "Next" at bounding box center [1149, 497] width 166 height 48
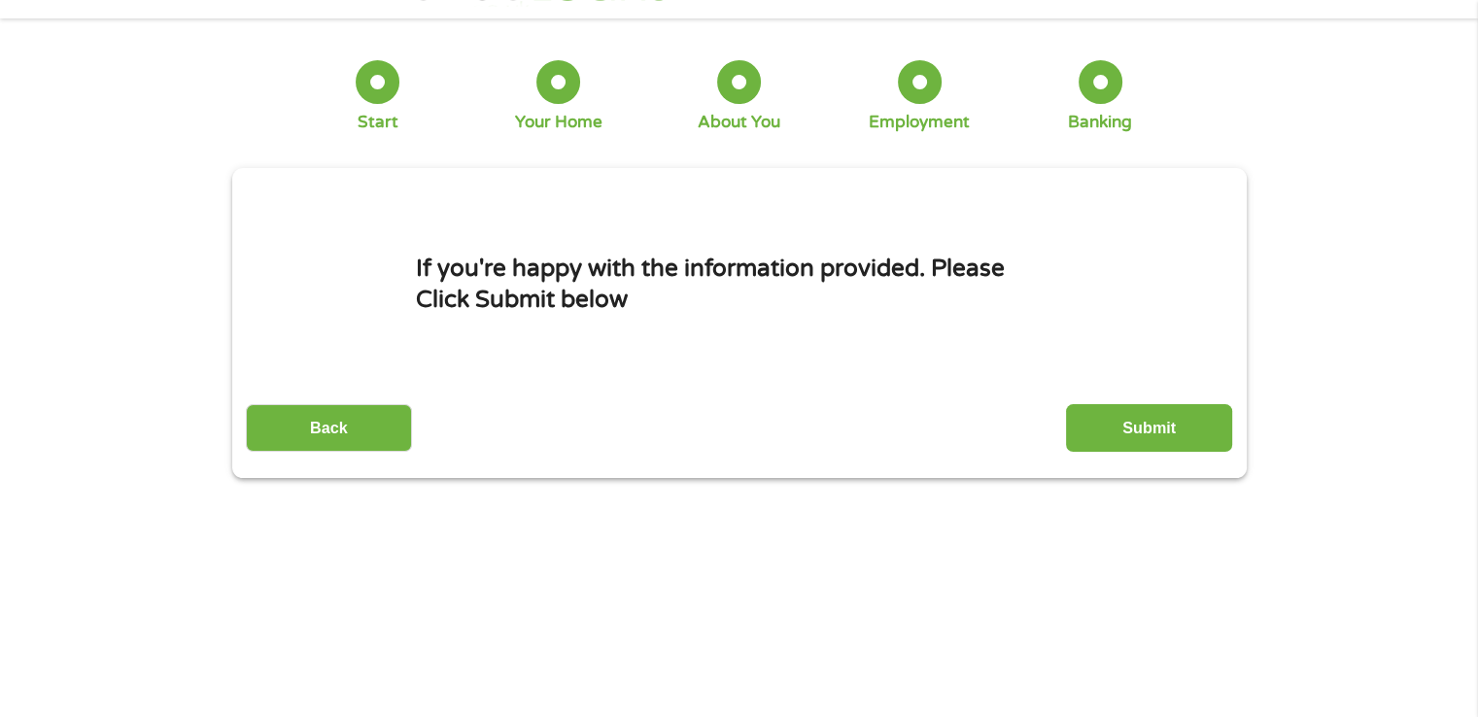
scroll to position [80, 0]
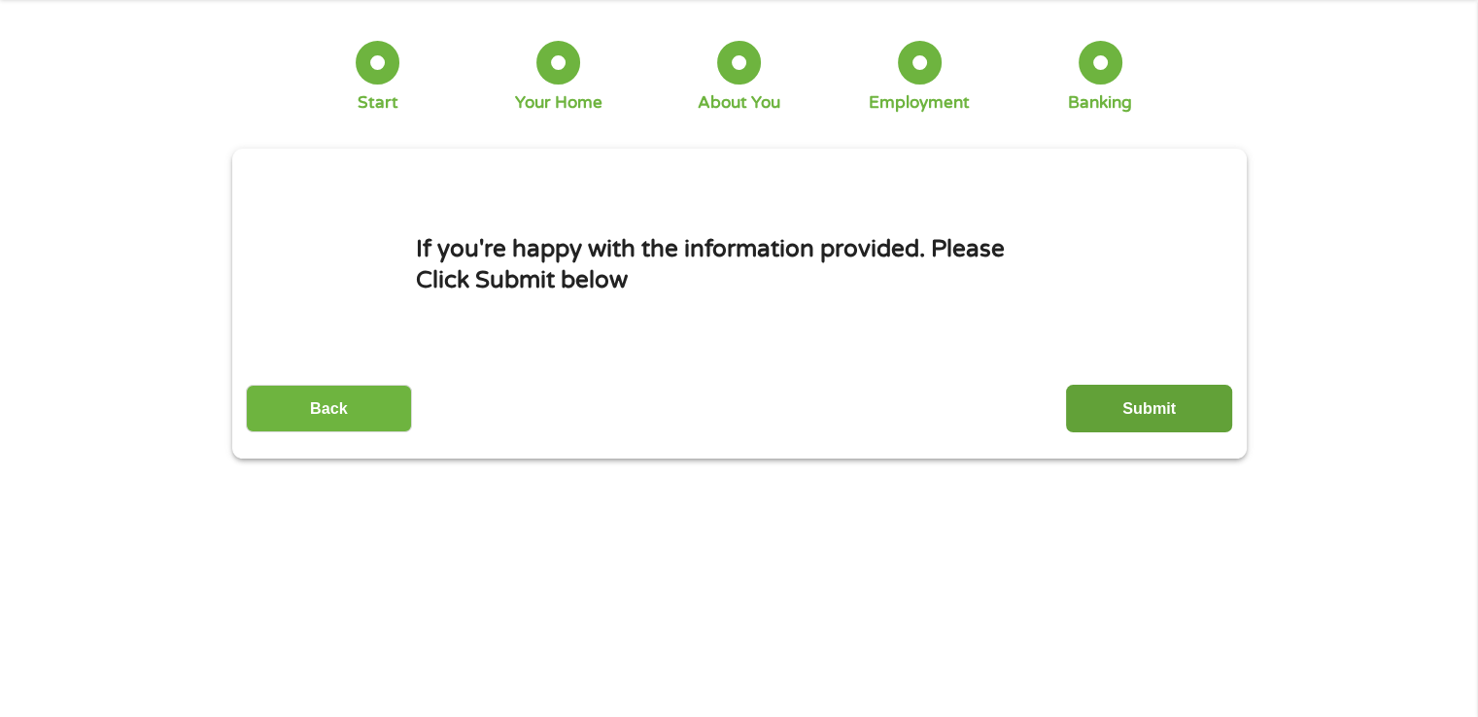
click at [1166, 408] on input "Submit" at bounding box center [1149, 409] width 166 height 48
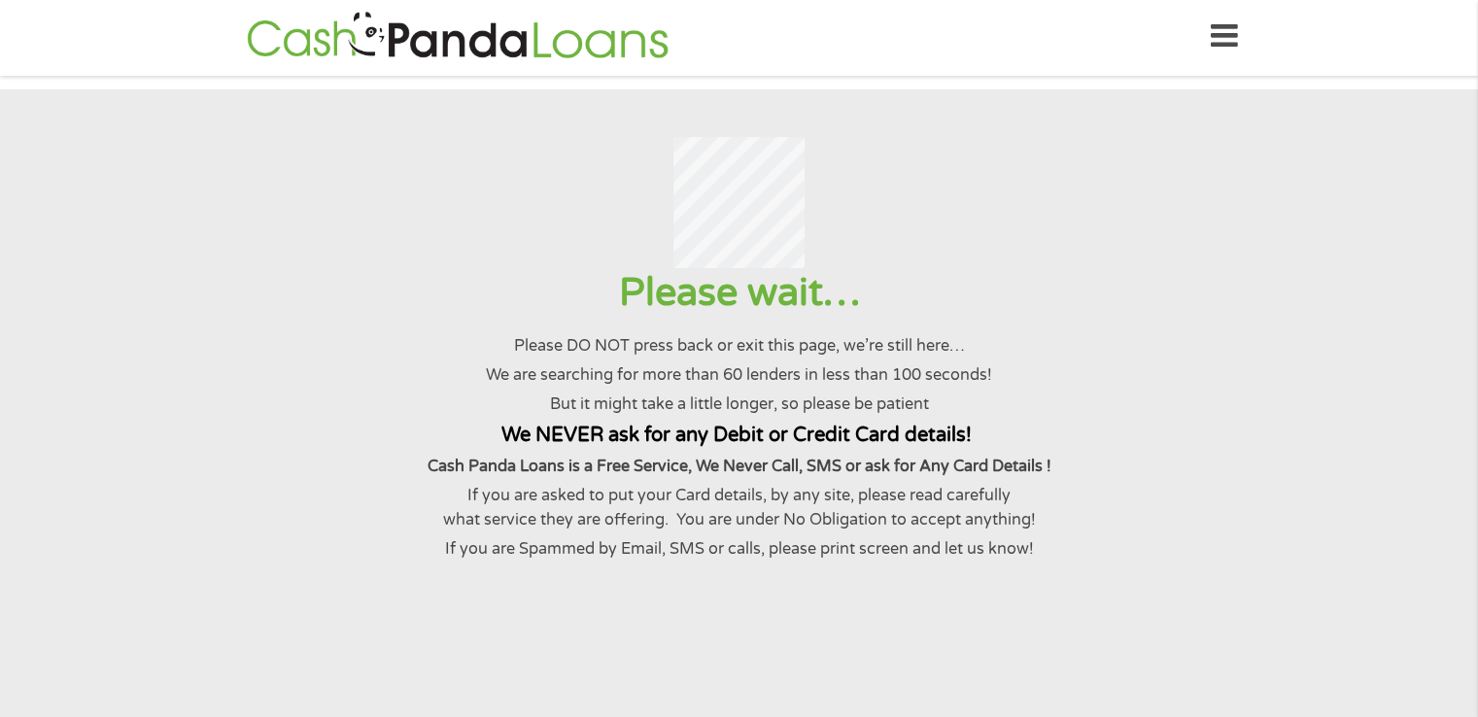
scroll to position [0, 0]
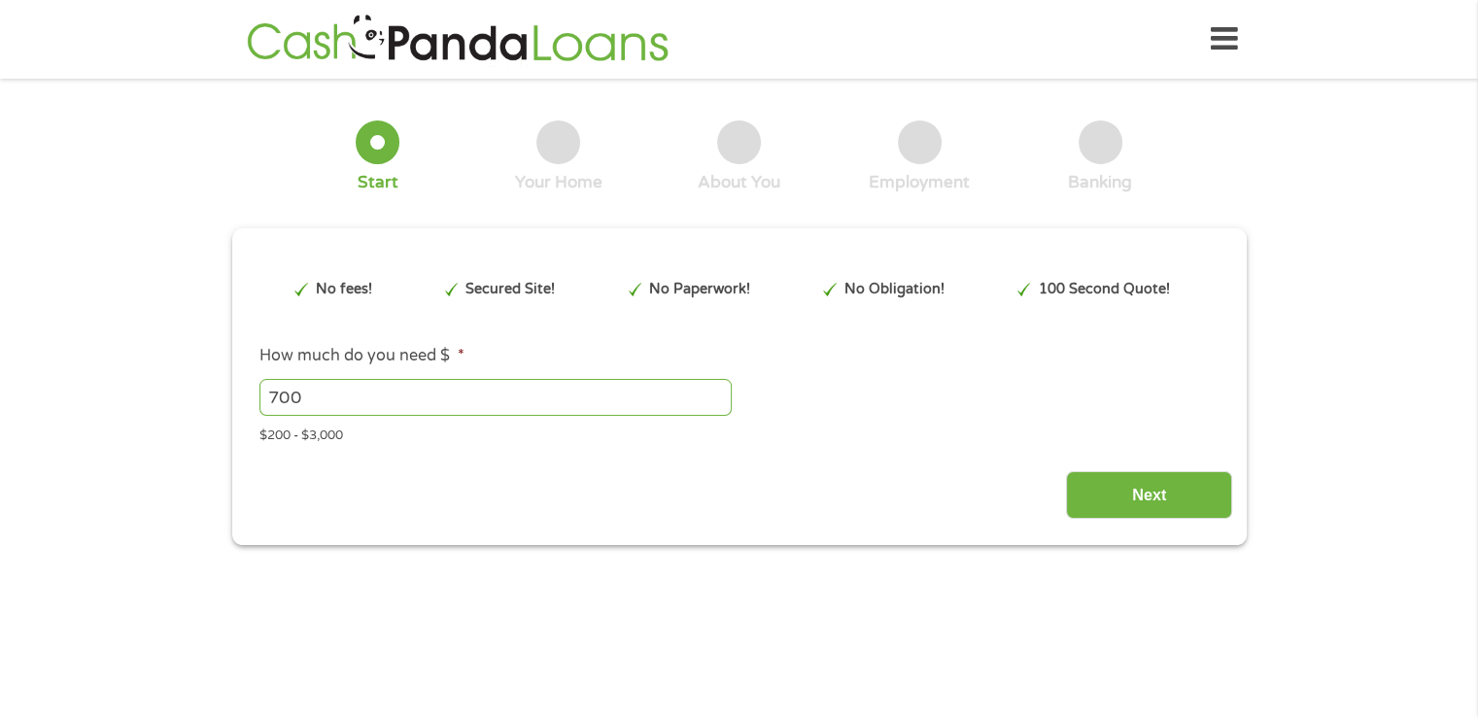
scroll to position [8, 8]
